Goal: Task Accomplishment & Management: Use online tool/utility

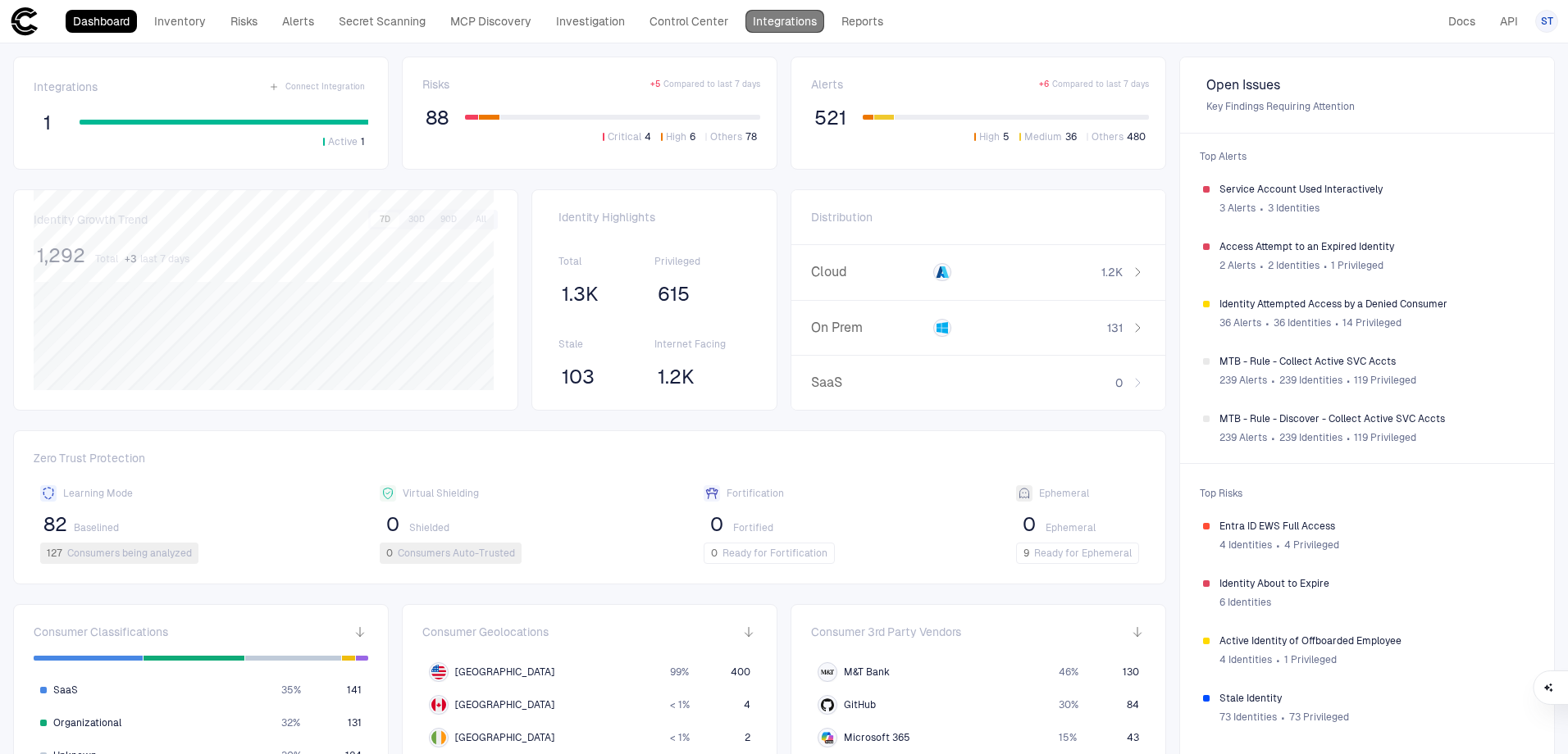
click at [815, 21] on link "Integrations" at bounding box center [784, 21] width 79 height 23
click at [162, 23] on link "Inventory" at bounding box center [179, 21] width 66 height 23
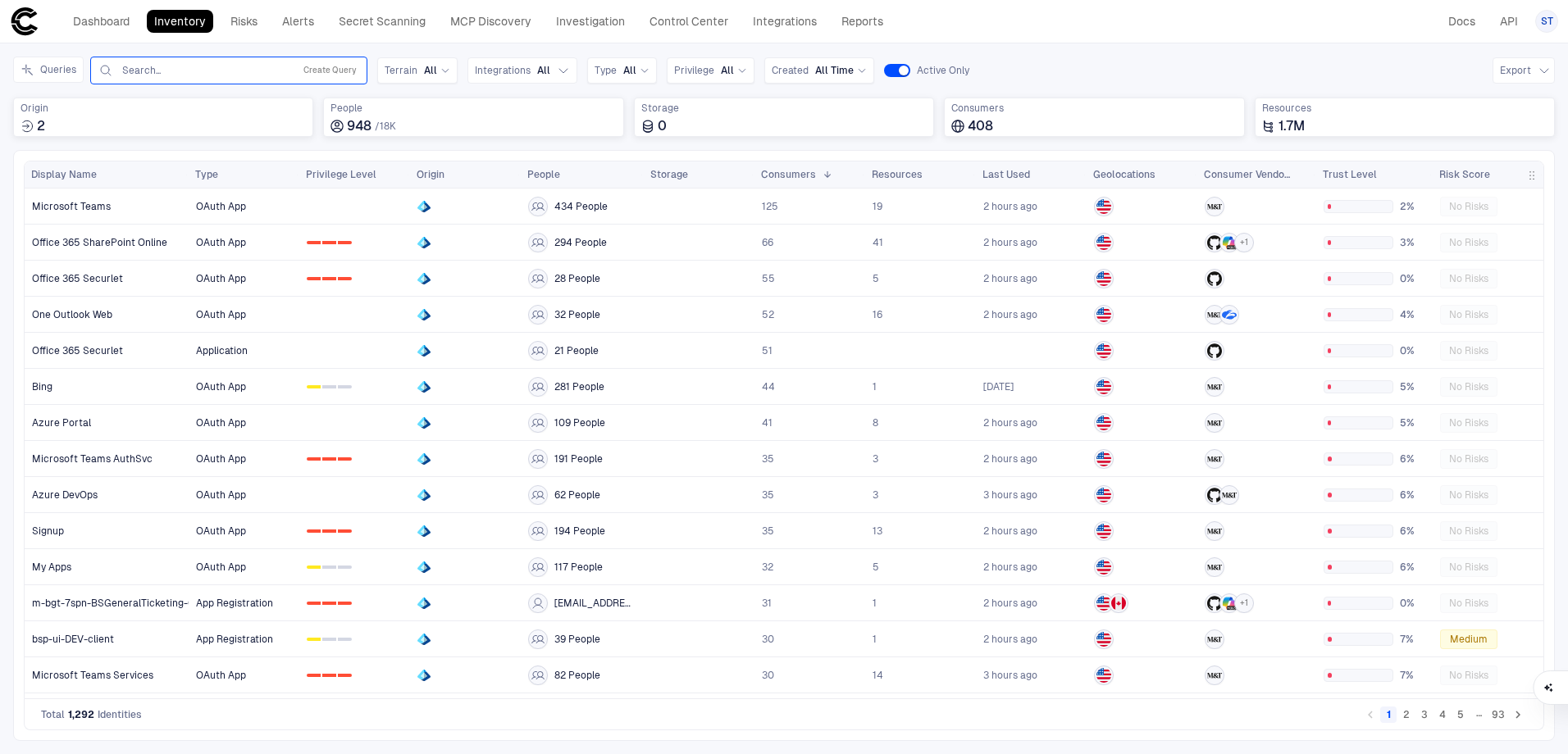
drag, startPoint x: 149, startPoint y: 75, endPoint x: 171, endPoint y: 74, distance: 22.0
click at [149, 75] on input "text" at bounding box center [204, 70] width 167 height 13
paste input "**********"
type input "**********"
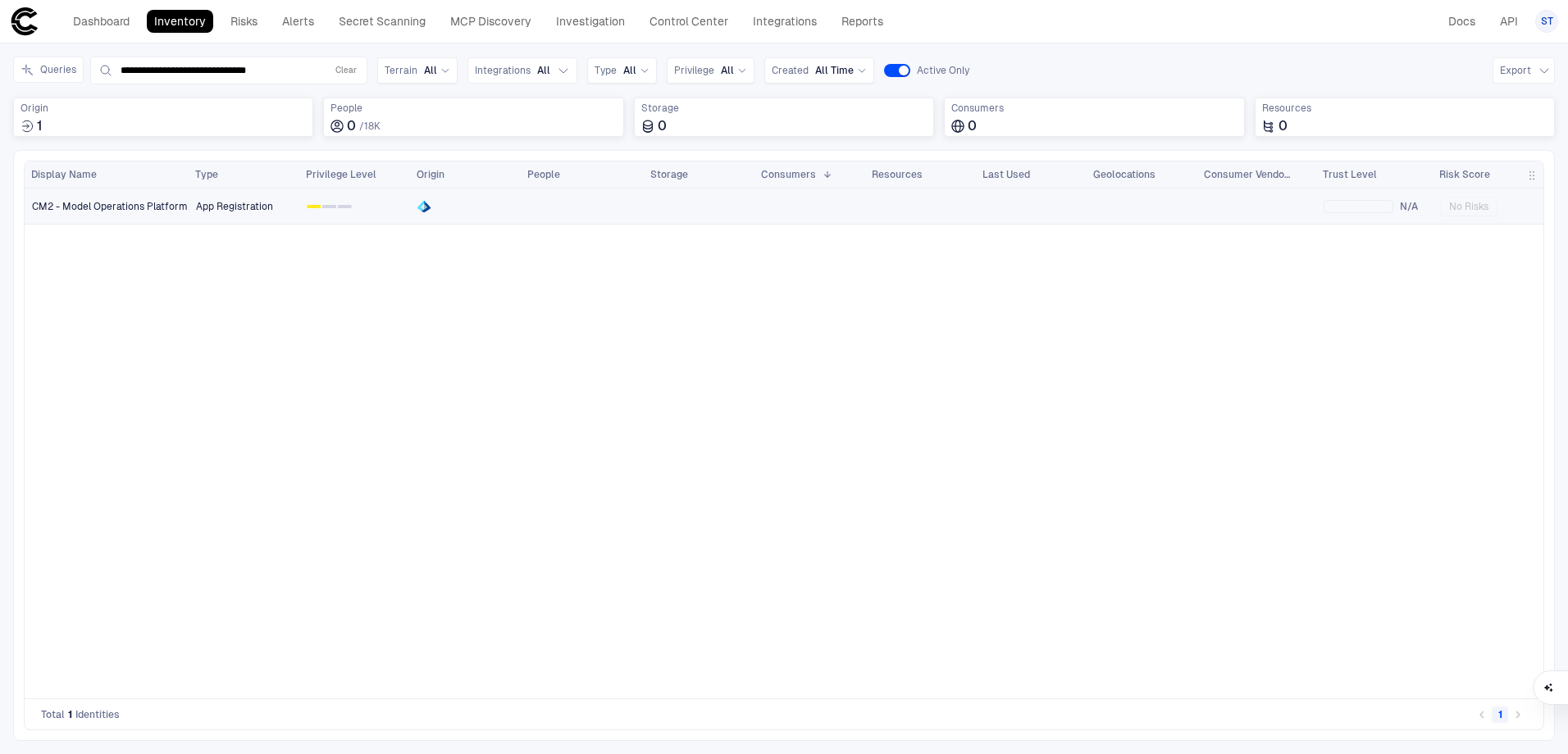
click at [159, 205] on span "CM2 - Model Operations Platform" at bounding box center [110, 206] width 156 height 13
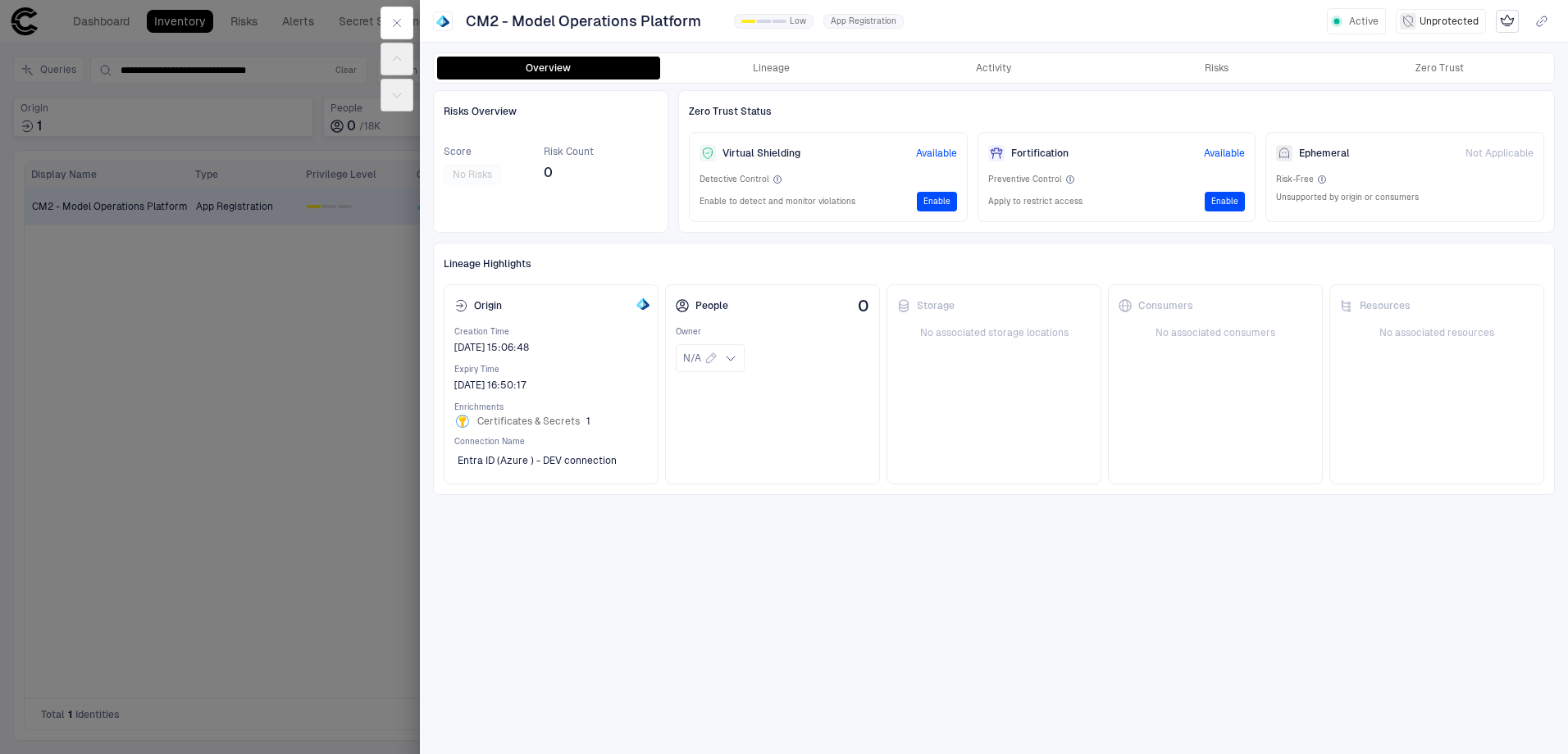
click at [295, 435] on div at bounding box center [784, 377] width 1568 height 754
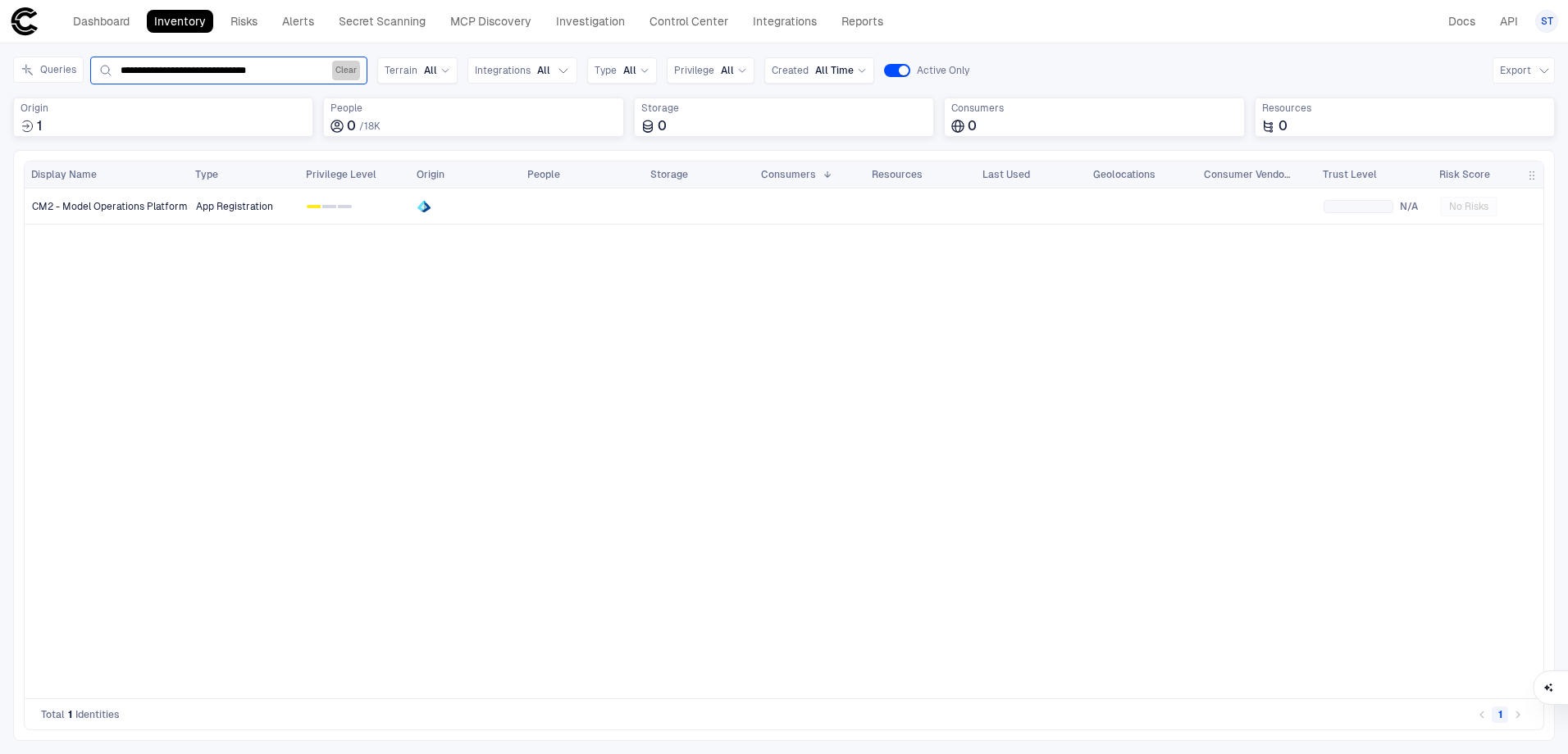
click at [346, 67] on button "Clear" at bounding box center [346, 70] width 28 height 20
click at [266, 73] on input "text" at bounding box center [204, 70] width 167 height 13
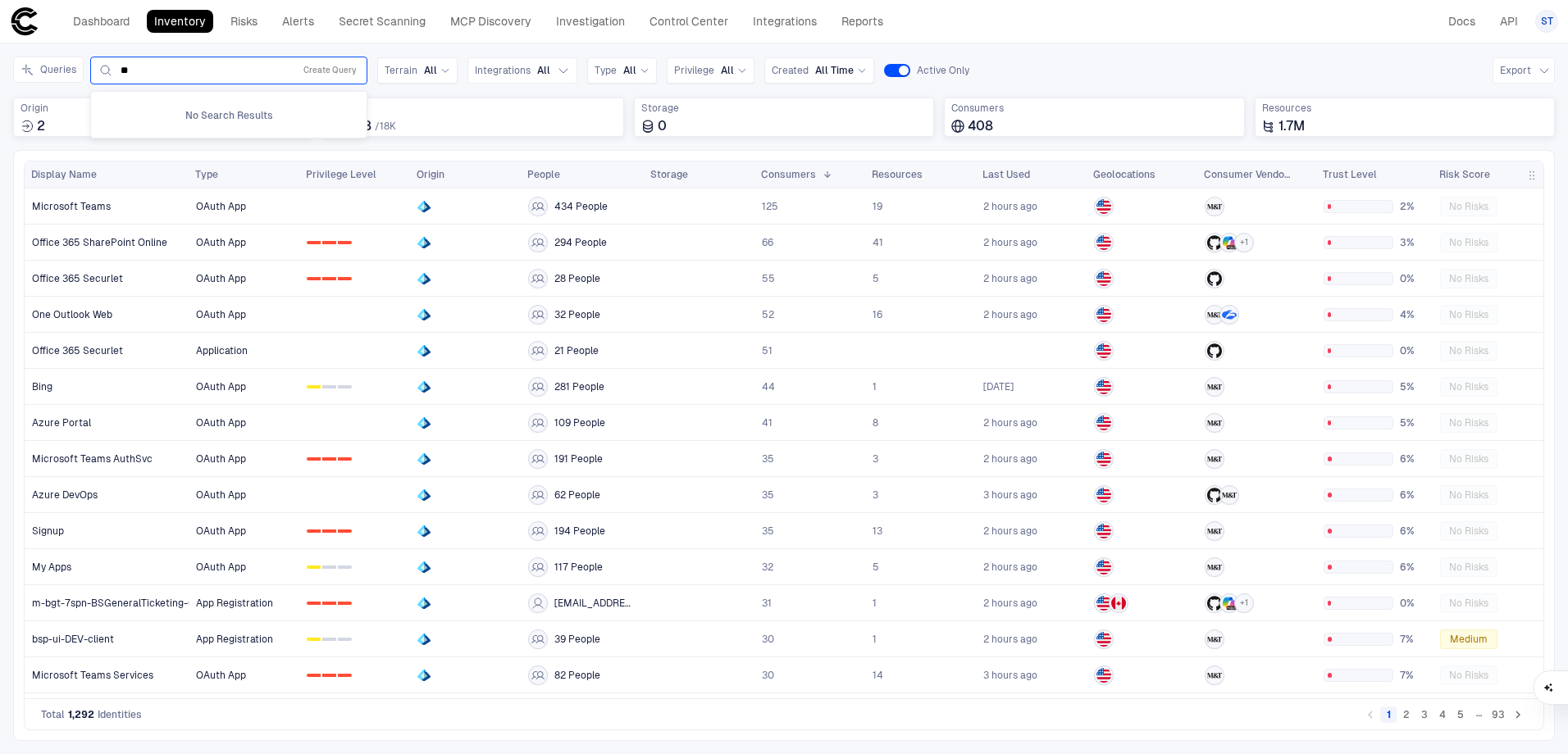
type input "*"
drag, startPoint x: 1041, startPoint y: 60, endPoint x: 940, endPoint y: 82, distance: 103.4
click at [1042, 60] on div "Queries 3 results available. Use Up and Down to choose options, press Enter to …" at bounding box center [784, 71] width 1541 height 28
click at [230, 61] on div "Search... Create Query" at bounding box center [229, 70] width 262 height 20
click at [198, 80] on div "Search... Create Query" at bounding box center [229, 71] width 277 height 28
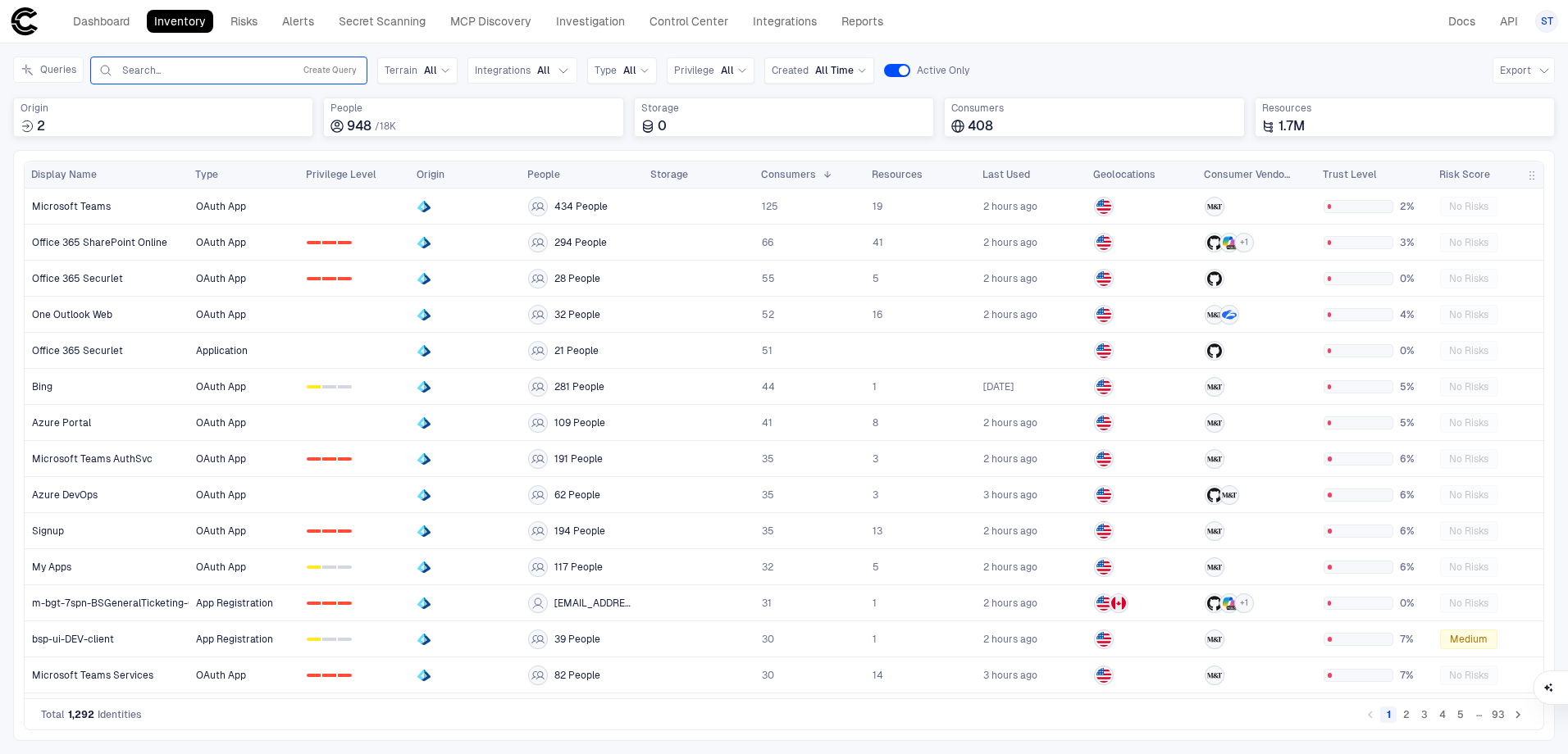
click at [232, 74] on input "text" at bounding box center [204, 70] width 167 height 13
click at [341, 74] on button "Create Query" at bounding box center [330, 70] width 60 height 20
click at [129, 169] on button "Add Condition" at bounding box center [143, 166] width 91 height 26
click at [222, 114] on icon at bounding box center [226, 117] width 9 height 9
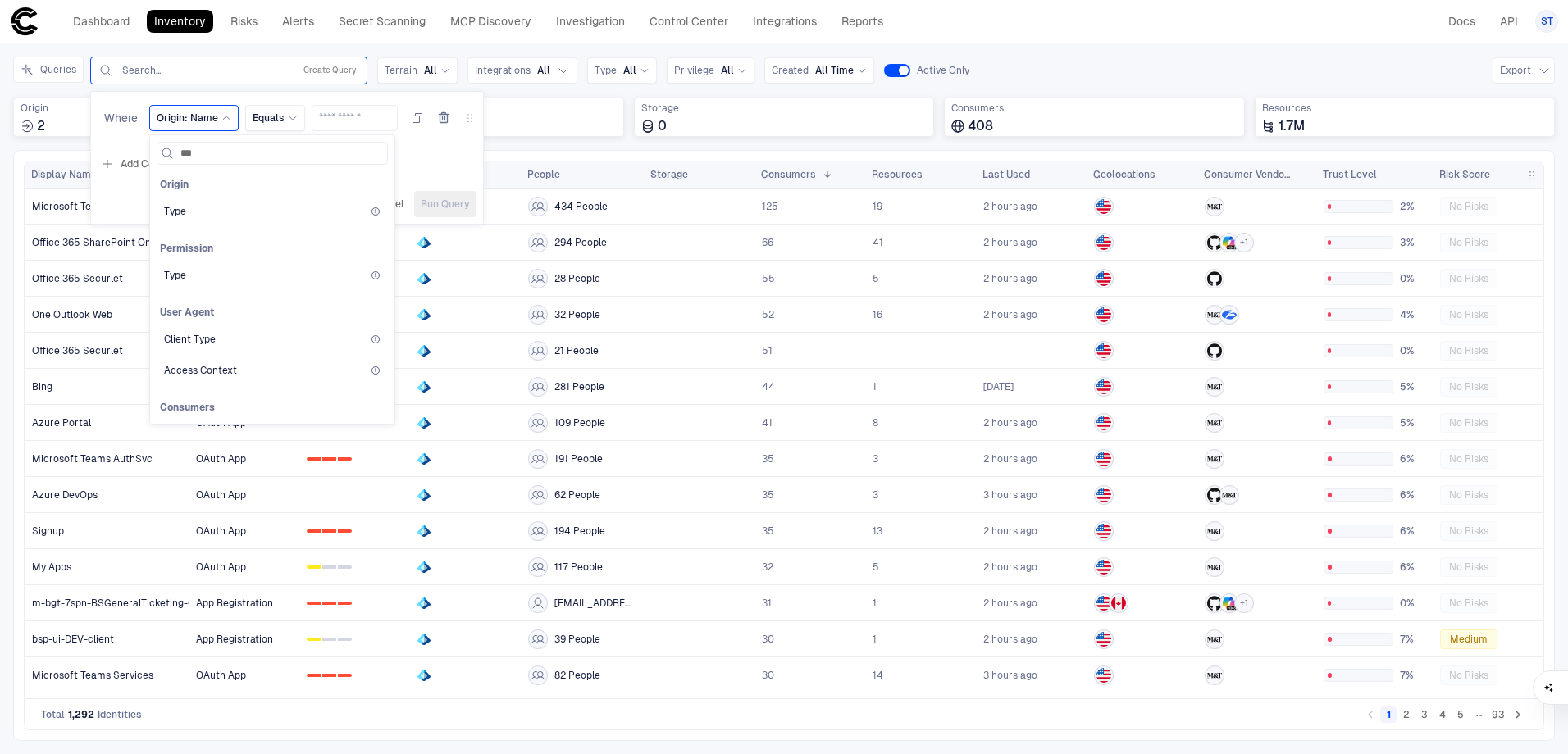
type input "****"
click at [242, 209] on div "Type" at bounding box center [272, 211] width 217 height 13
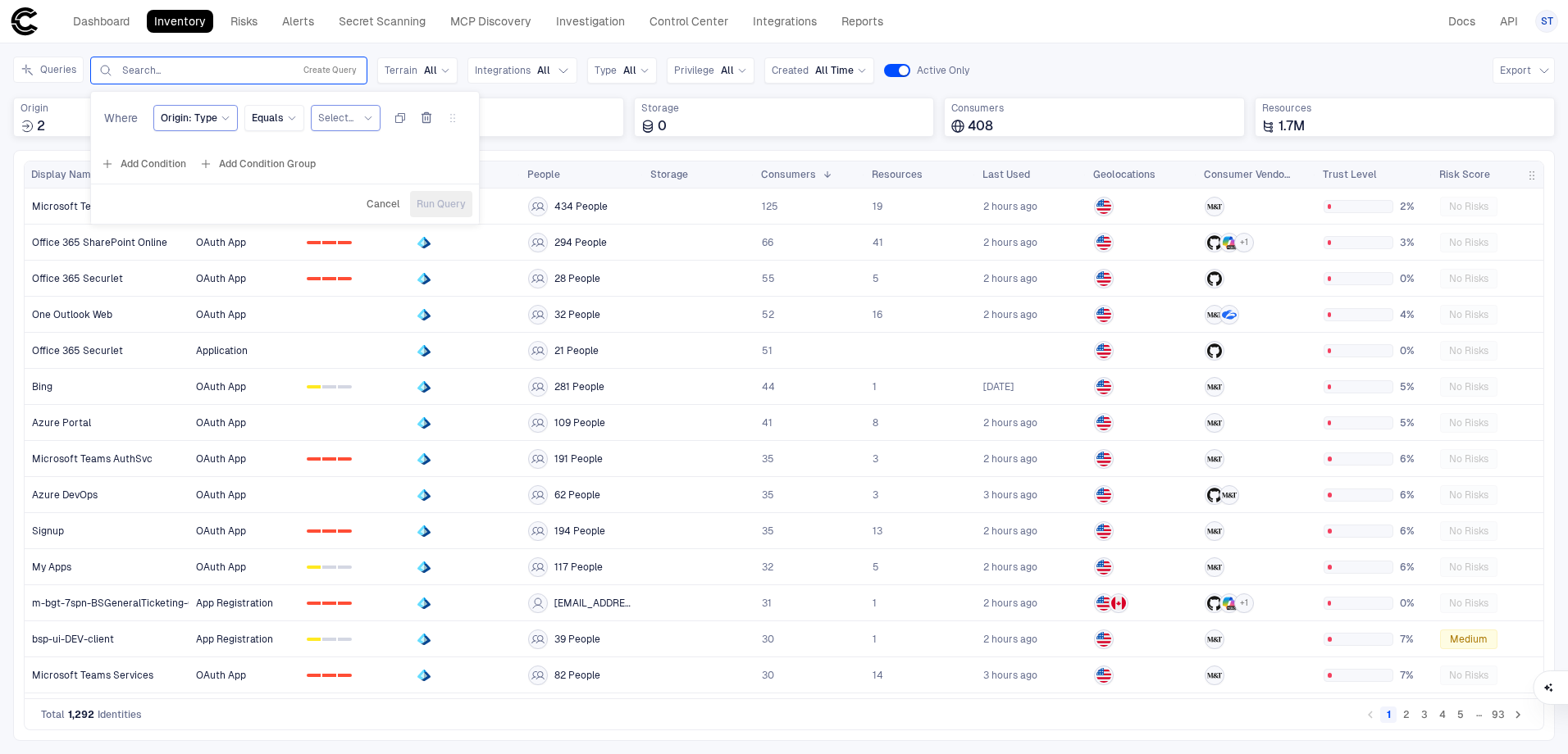
click at [343, 123] on span "Select..." at bounding box center [336, 117] width 35 height 13
click at [407, 374] on span "App Registration" at bounding box center [403, 372] width 155 height 13
click at [472, 206] on span "Run Query" at bounding box center [463, 204] width 49 height 13
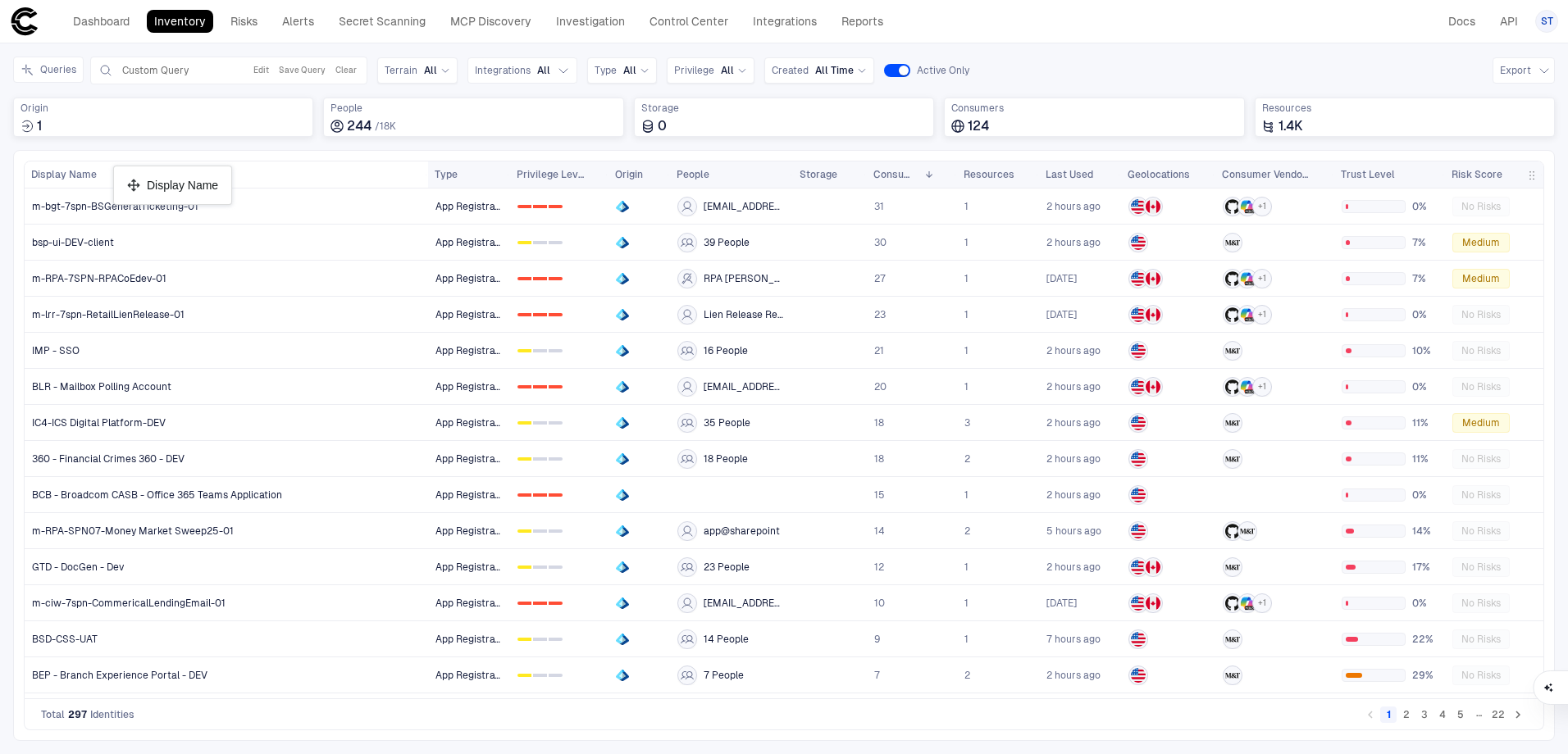
drag, startPoint x: 184, startPoint y: 179, endPoint x: 122, endPoint y: 173, distance: 62.3
click at [337, 204] on link "m-bgt-7spn-BSGeneralTicketing-01" at bounding box center [226, 205] width 402 height 34
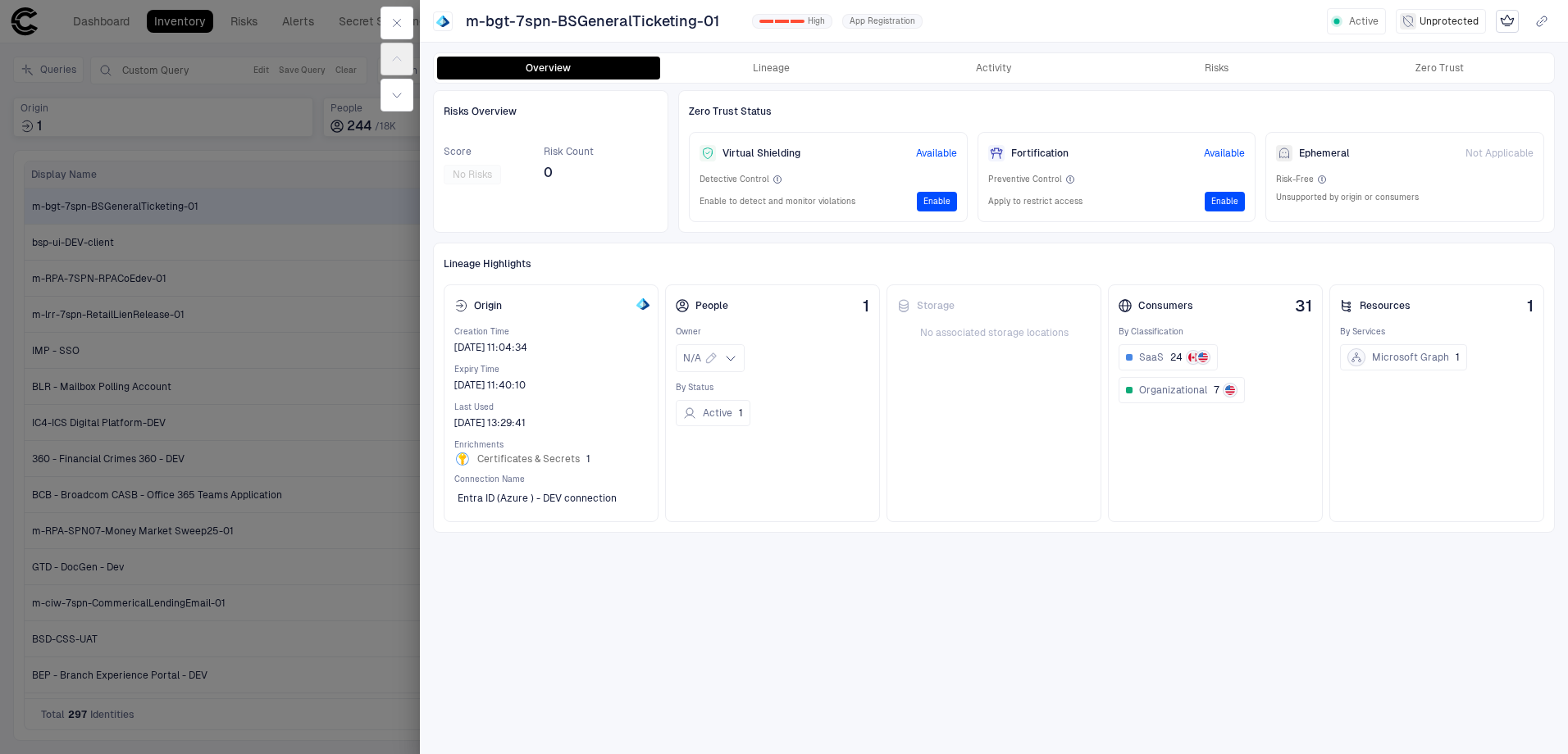
click at [362, 255] on div at bounding box center [784, 377] width 1568 height 754
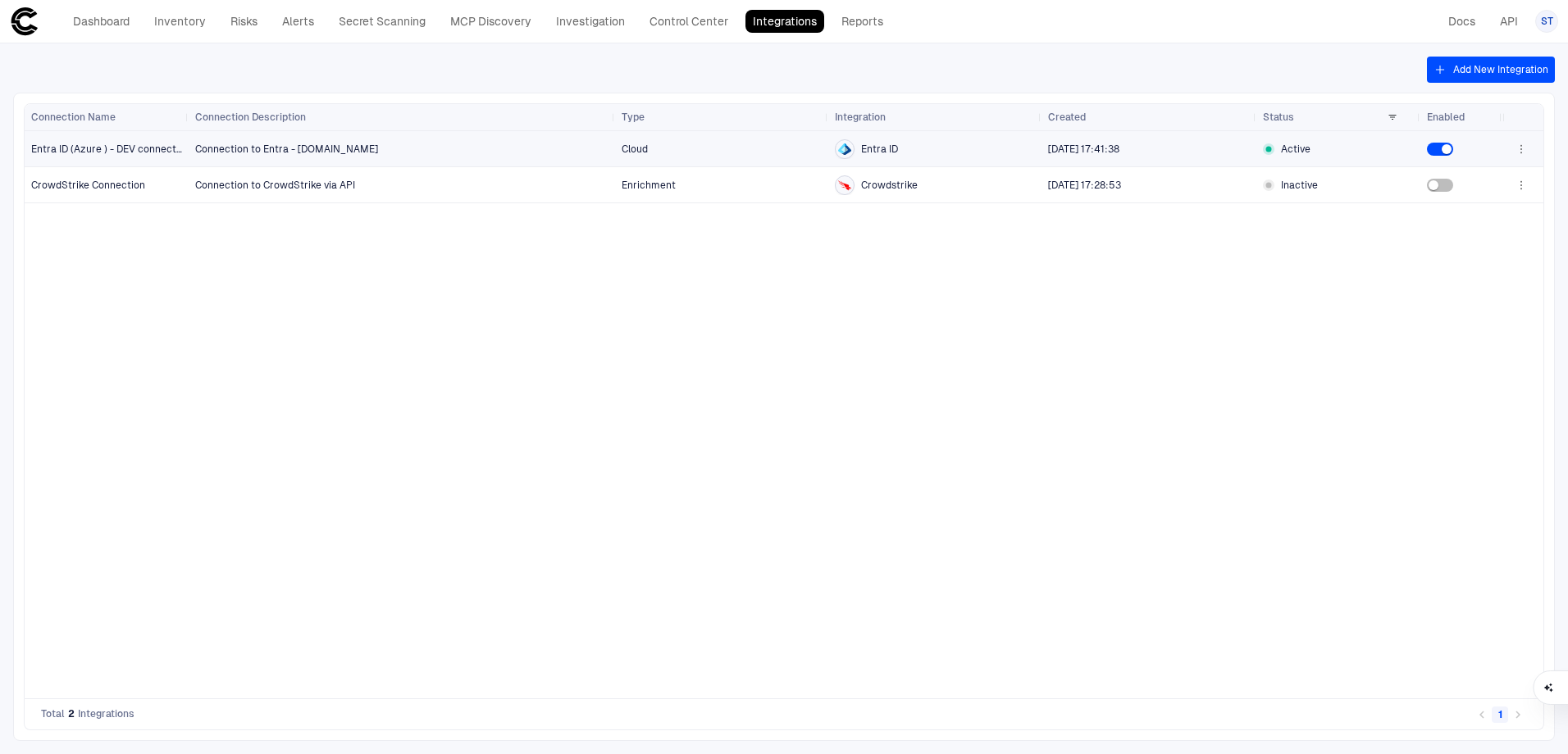
click at [1460, 155] on div at bounding box center [1461, 148] width 69 height 13
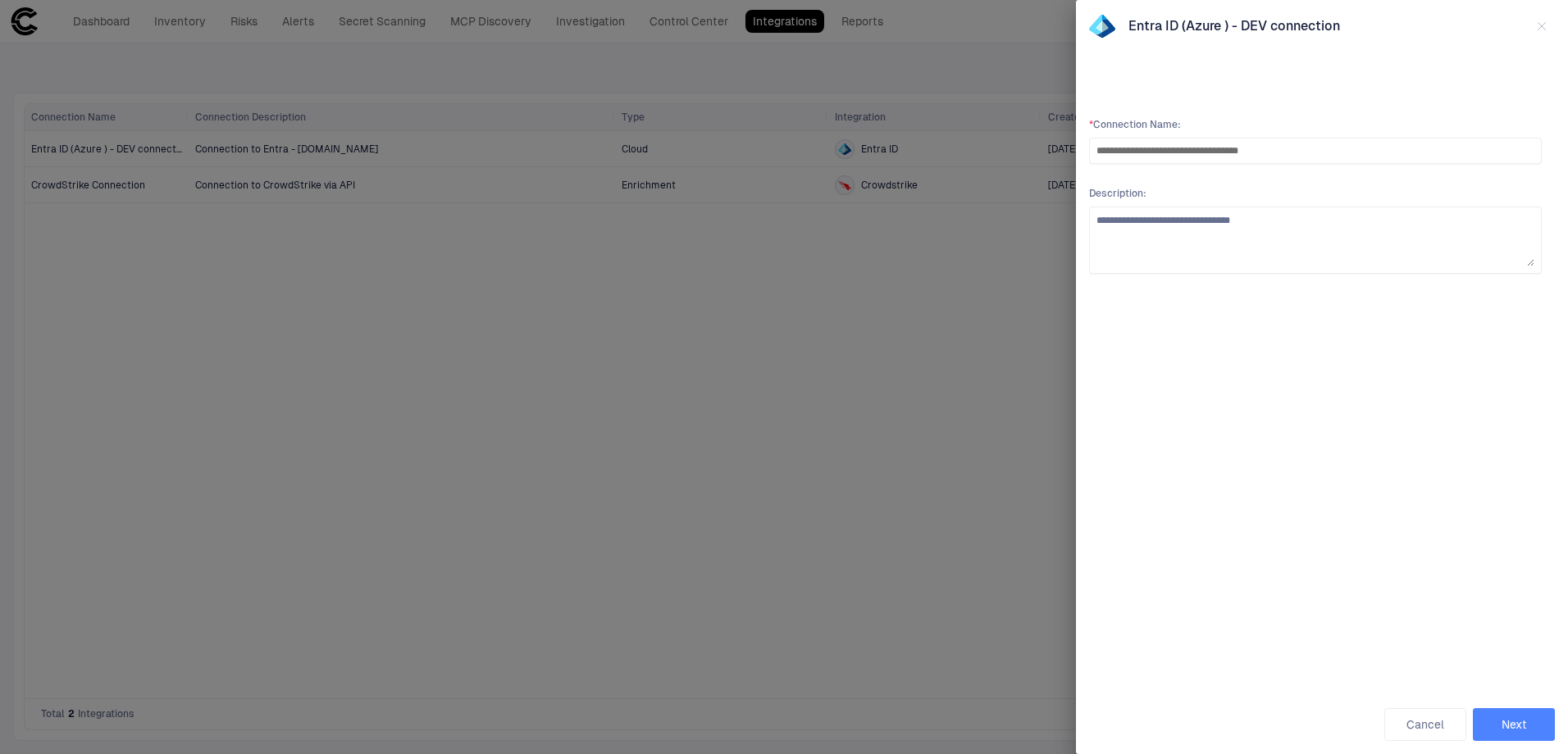
click at [1535, 713] on button "Next" at bounding box center [1514, 725] width 82 height 33
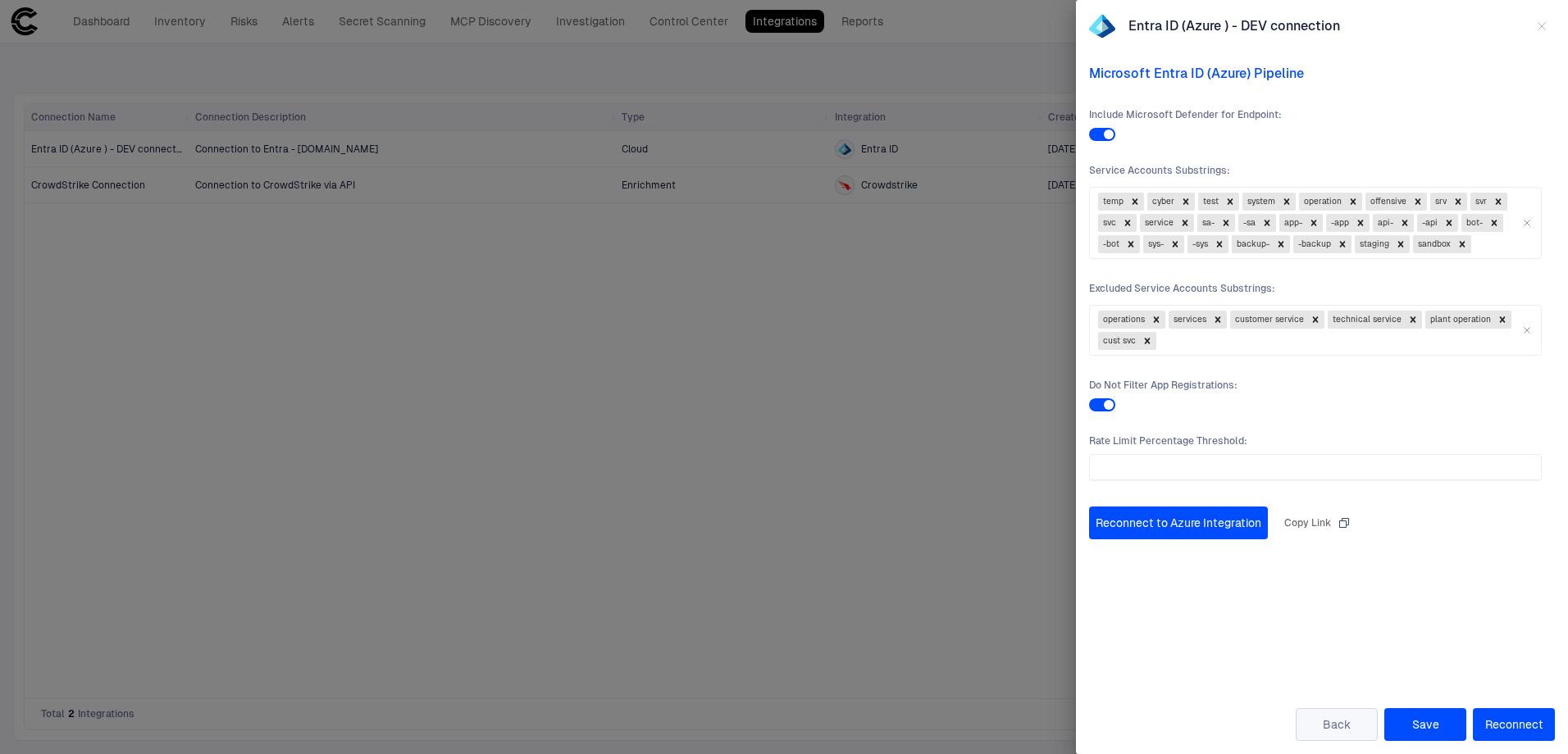
click at [1338, 719] on button "Back" at bounding box center [1336, 725] width 82 height 33
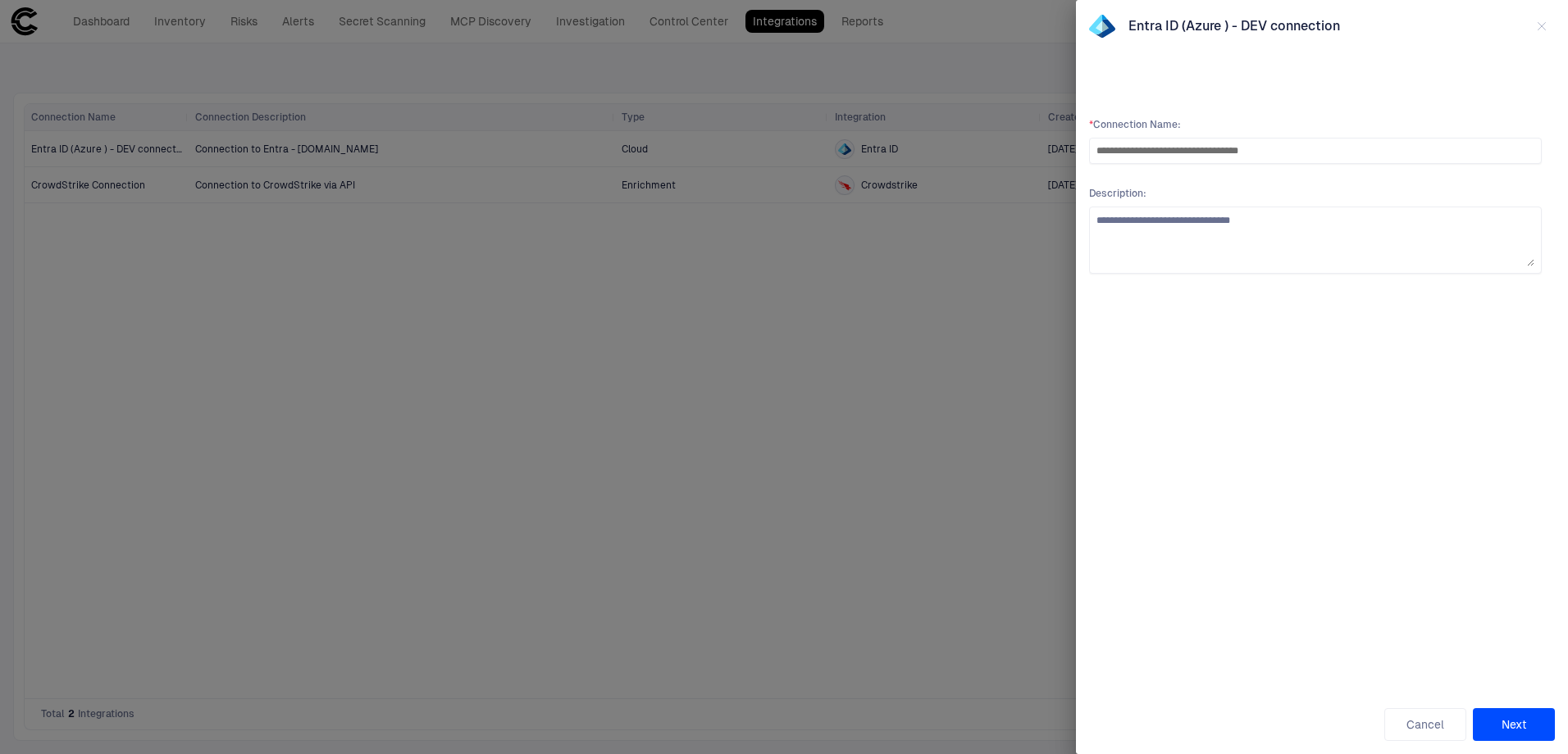
click at [1545, 28] on icon "button" at bounding box center [1541, 26] width 13 height 13
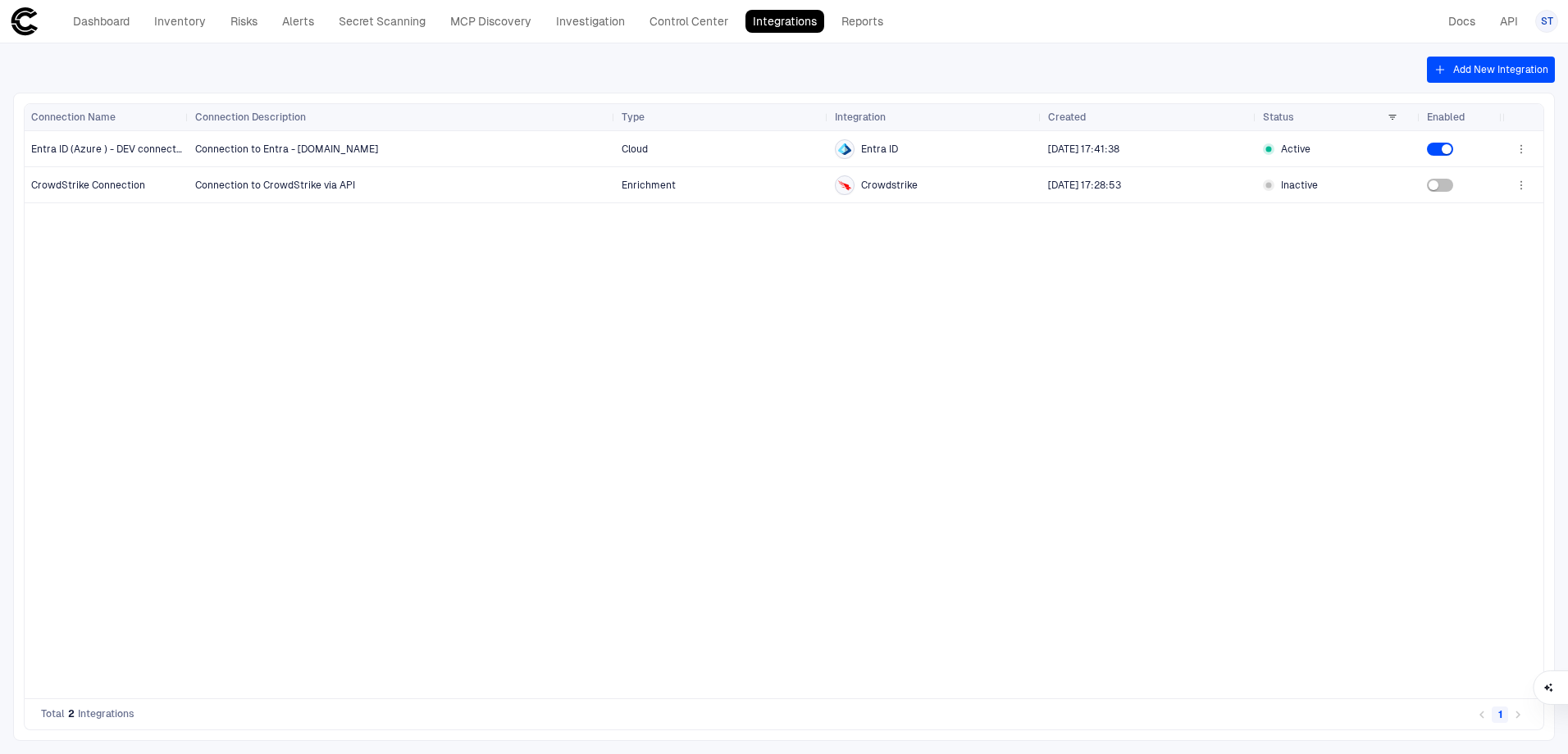
click at [1044, 504] on div "Connection to Entra - Dev.mtb.com Cloud Entra ID 8/15/2025 17:41:38 Active Conn…" at bounding box center [846, 415] width 1313 height 568
click at [421, 543] on div "Connection to Entra - Dev.mtb.com Cloud Entra ID 8/15/2025 17:41:38 Active Conn…" at bounding box center [846, 415] width 1313 height 568
